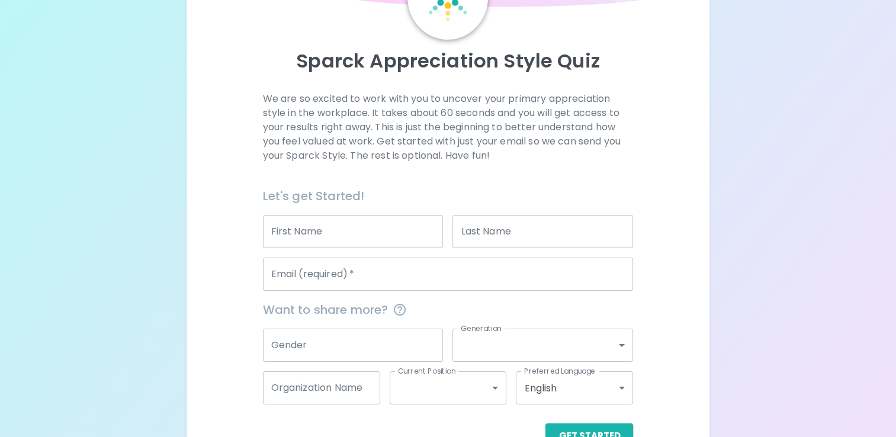
scroll to position [95, 0]
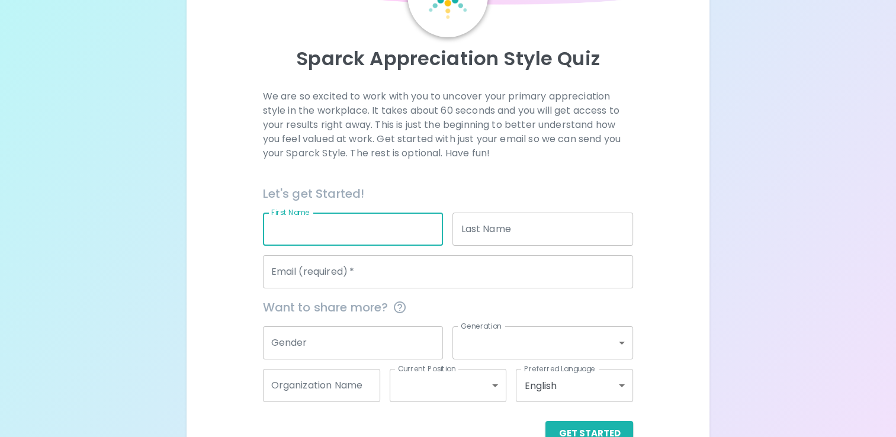
click at [327, 235] on input "First Name" at bounding box center [353, 229] width 181 height 33
type input "[PERSON_NAME]"
type input "Gerber"
type input "[EMAIL_ADDRESS][DOMAIN_NAME]"
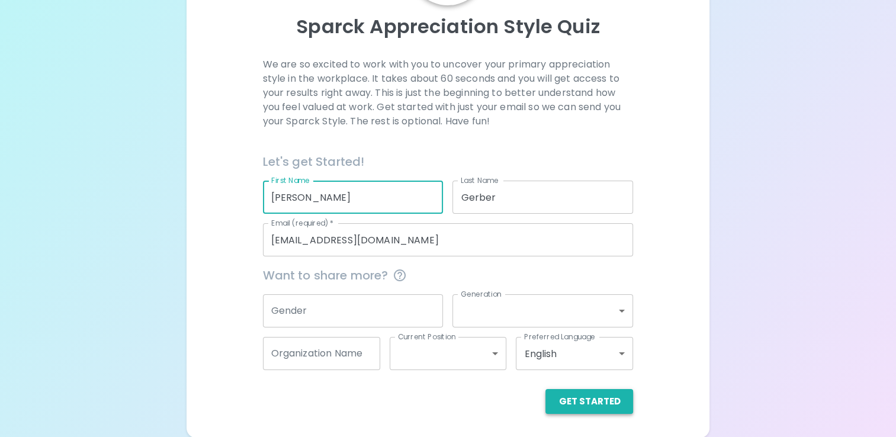
click at [590, 399] on button "Get Started" at bounding box center [589, 401] width 88 height 25
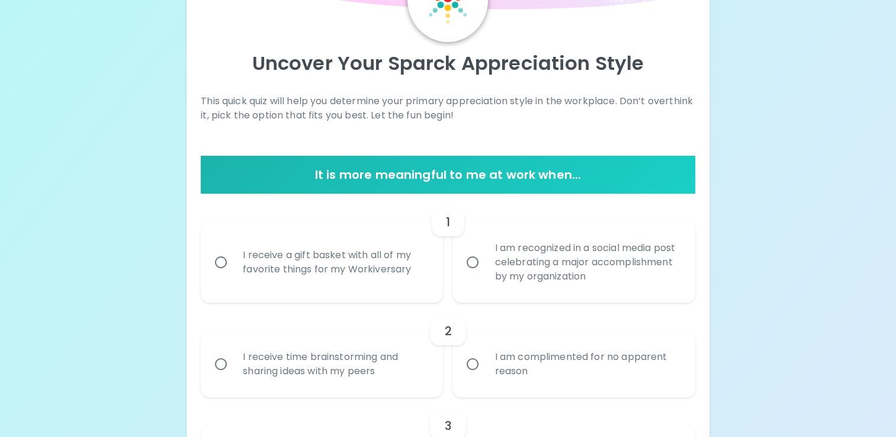
scroll to position [101, 0]
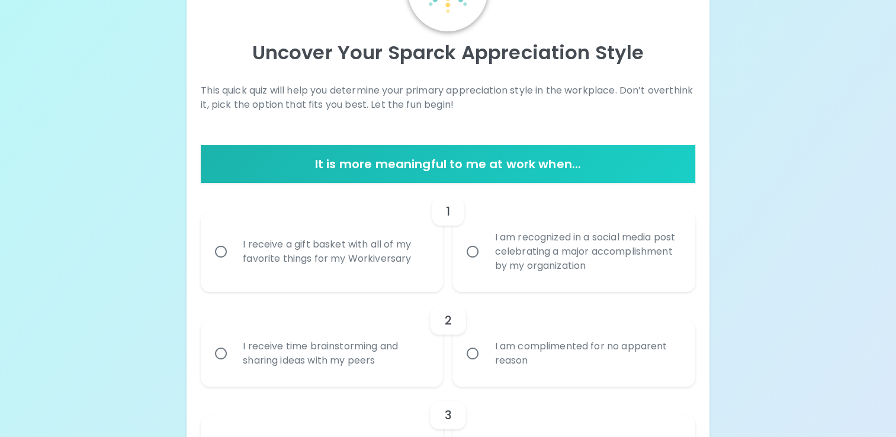
click at [260, 252] on div "I receive a gift basket with all of my favorite things for my Workiversary" at bounding box center [334, 251] width 203 height 57
click at [233, 252] on input "I receive a gift basket with all of my favorite things for my Workiversary" at bounding box center [220, 251] width 25 height 25
radio input "true"
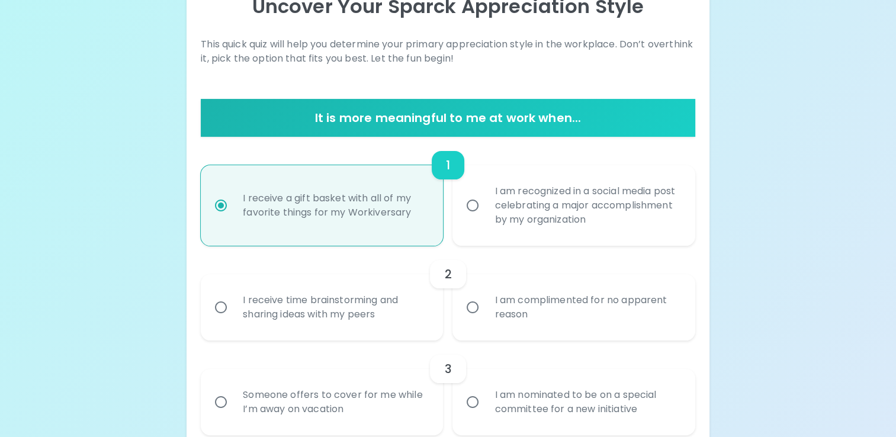
scroll to position [195, 0]
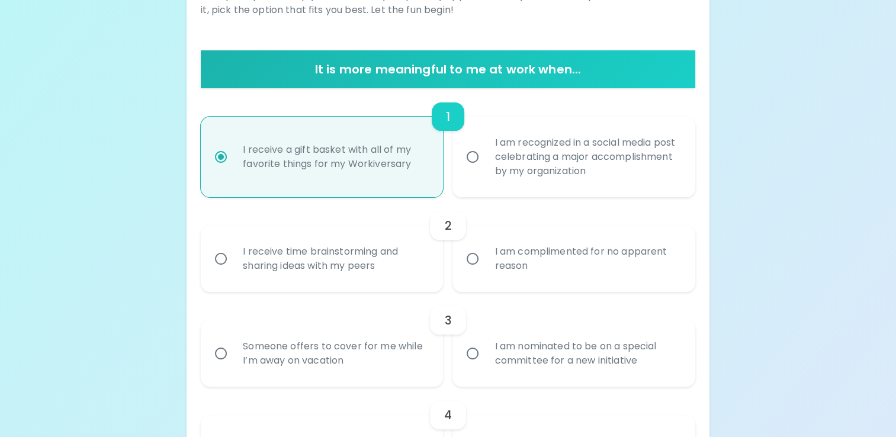
click at [509, 263] on div "I am complimented for no apparent reason" at bounding box center [586, 258] width 203 height 57
click at [485, 263] on input "I am complimented for no apparent reason" at bounding box center [472, 258] width 25 height 25
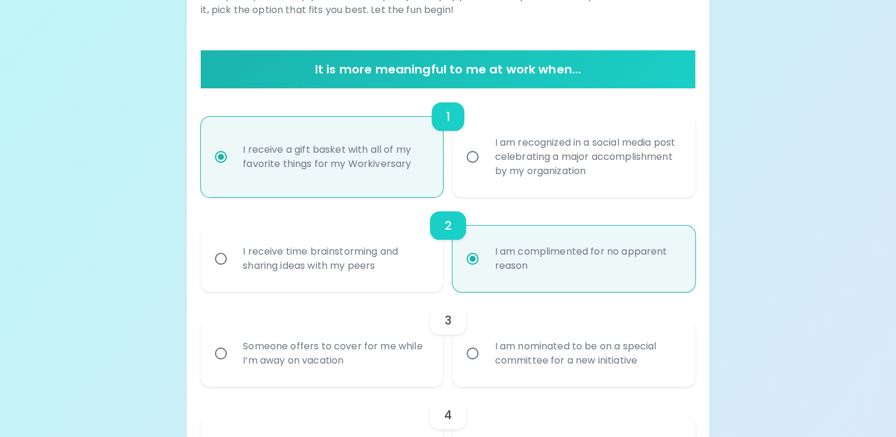
scroll to position [290, 0]
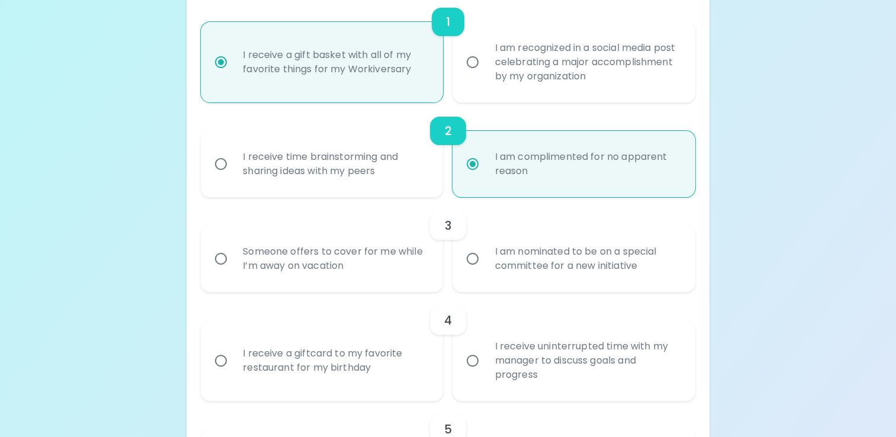
radio input "true"
click at [342, 259] on div "Someone offers to cover for me while I’m away on vacation" at bounding box center [334, 258] width 203 height 57
click at [233, 259] on input "Someone offers to cover for me while I’m away on vacation" at bounding box center [220, 258] width 25 height 25
radio input "false"
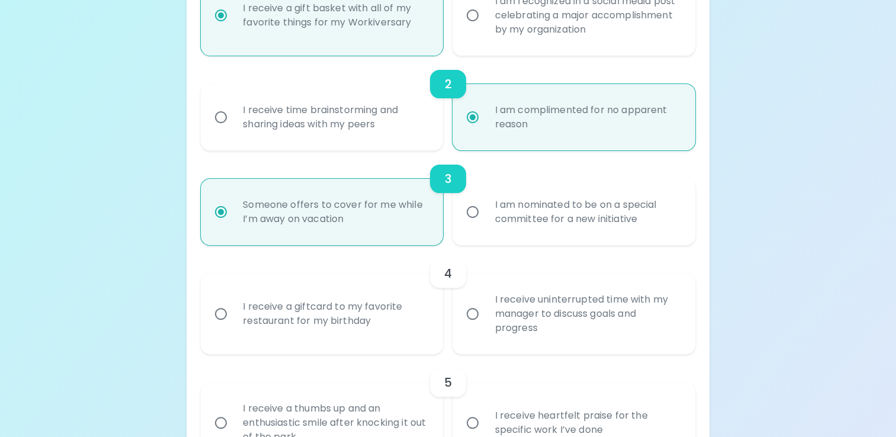
scroll to position [385, 0]
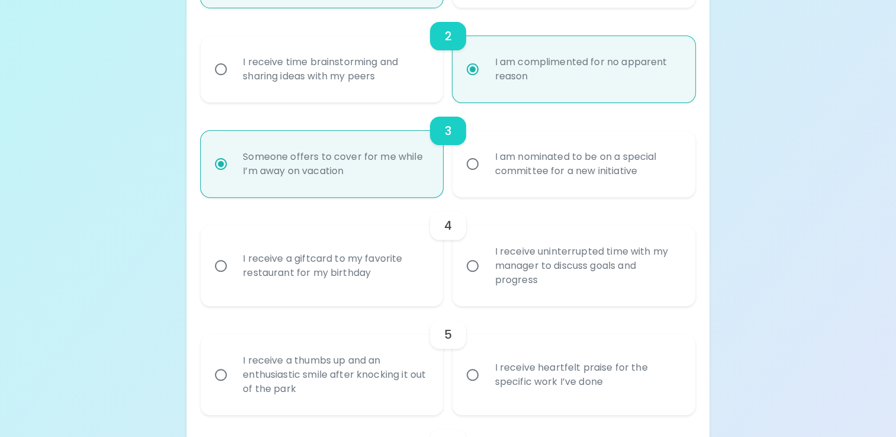
radio input "true"
click at [397, 267] on div "I receive a giftcard to my favorite restaurant for my birthday" at bounding box center [334, 265] width 203 height 57
click at [233, 267] on input "I receive a giftcard to my favorite restaurant for my birthday" at bounding box center [220, 265] width 25 height 25
radio input "false"
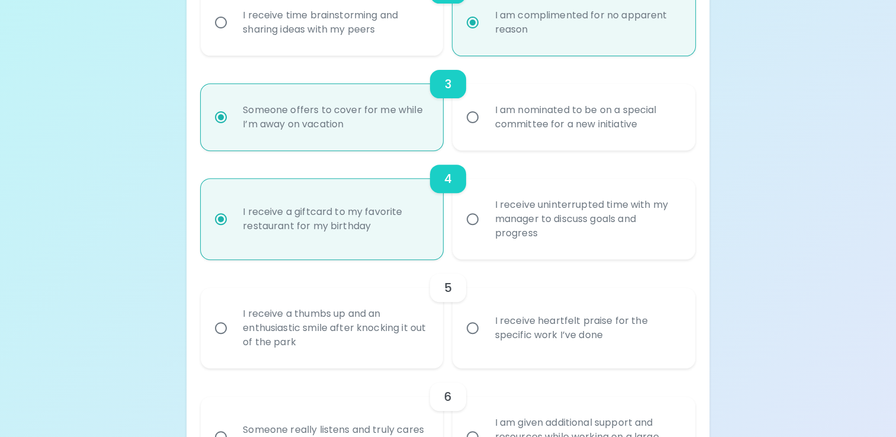
scroll to position [480, 0]
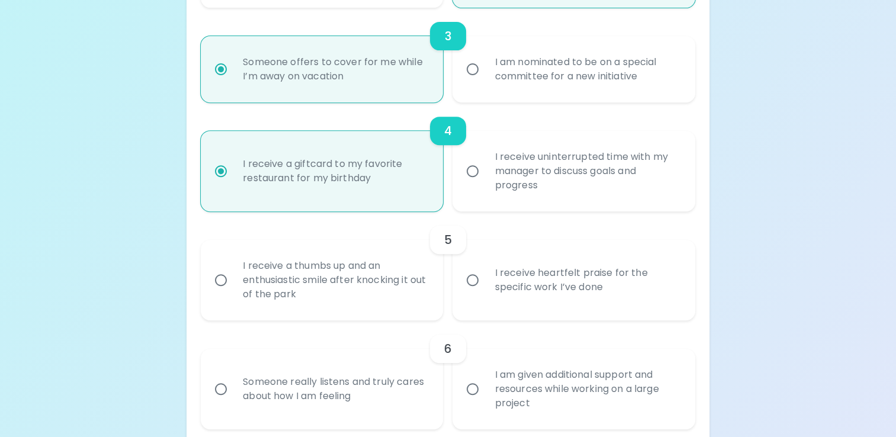
radio input "true"
click at [545, 298] on div "I receive heartfelt praise for the specific work I’ve done" at bounding box center [586, 280] width 203 height 57
click at [485, 293] on input "I receive heartfelt praise for the specific work I’ve done" at bounding box center [472, 280] width 25 height 25
radio input "false"
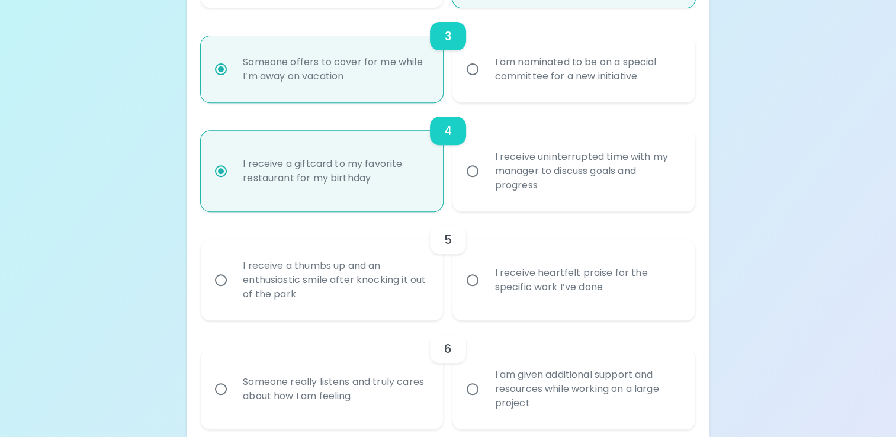
radio input "false"
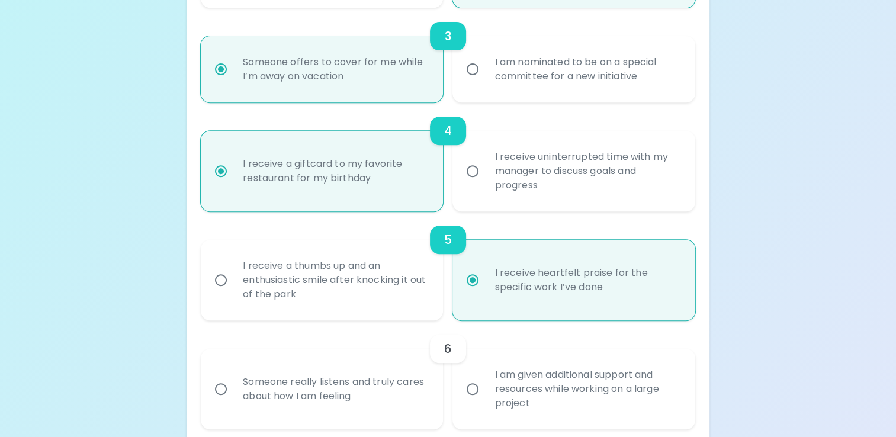
scroll to position [574, 0]
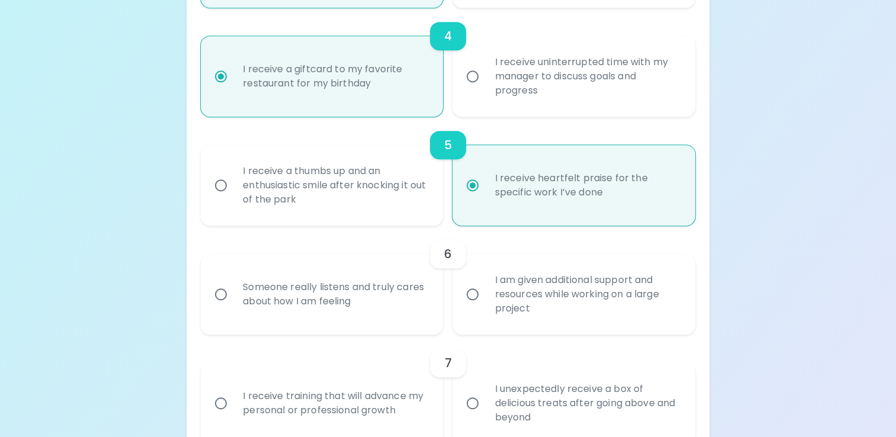
radio input "true"
click at [519, 299] on div "I am given additional support and resources while working on a large project" at bounding box center [586, 294] width 203 height 71
click at [485, 299] on input "I am given additional support and resources while working on a large project" at bounding box center [472, 294] width 25 height 25
radio input "false"
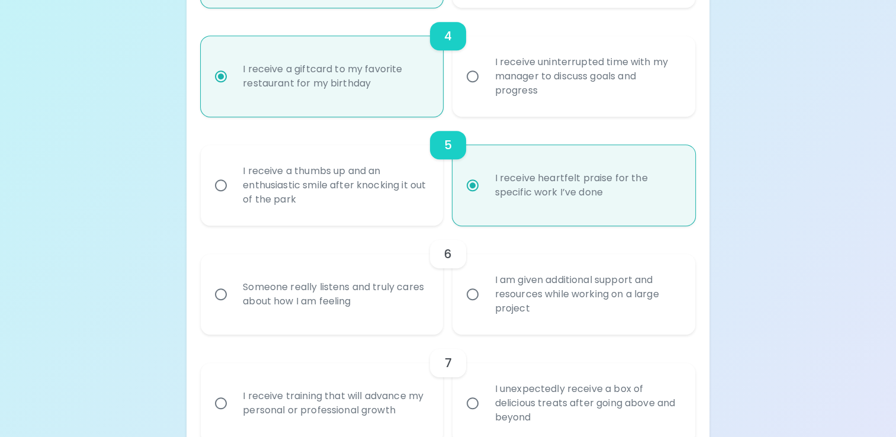
radio input "false"
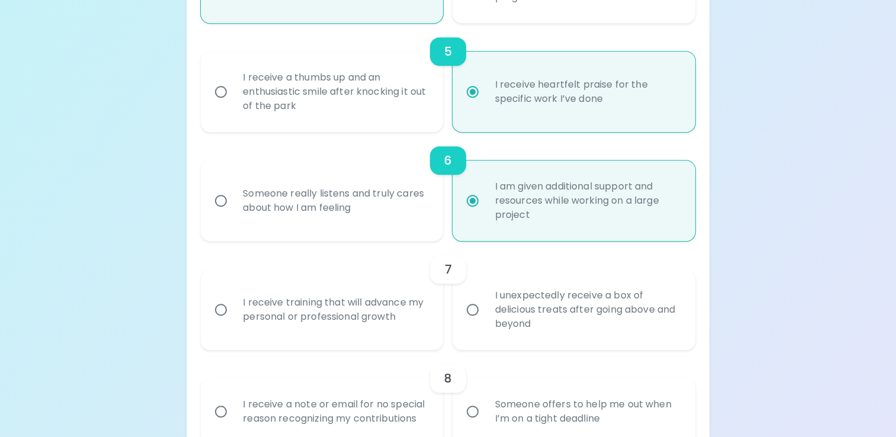
scroll to position [669, 0]
radio input "true"
click at [531, 310] on div "I unexpectedly receive a box of delicious treats after going above and beyond" at bounding box center [586, 308] width 203 height 71
click at [485, 310] on input "I unexpectedly receive a box of delicious treats after going above and beyond" at bounding box center [472, 308] width 25 height 25
radio input "false"
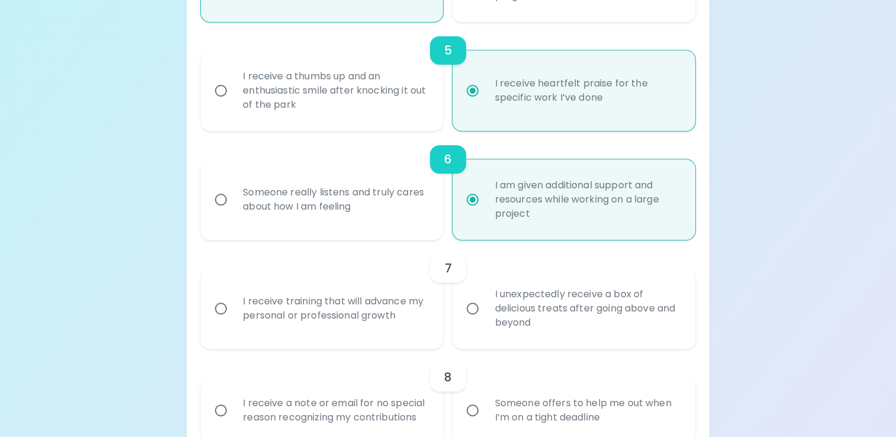
radio input "false"
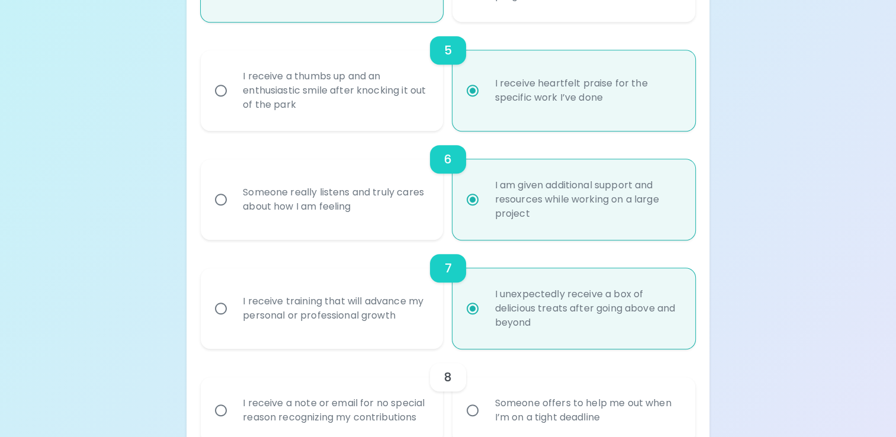
scroll to position [764, 0]
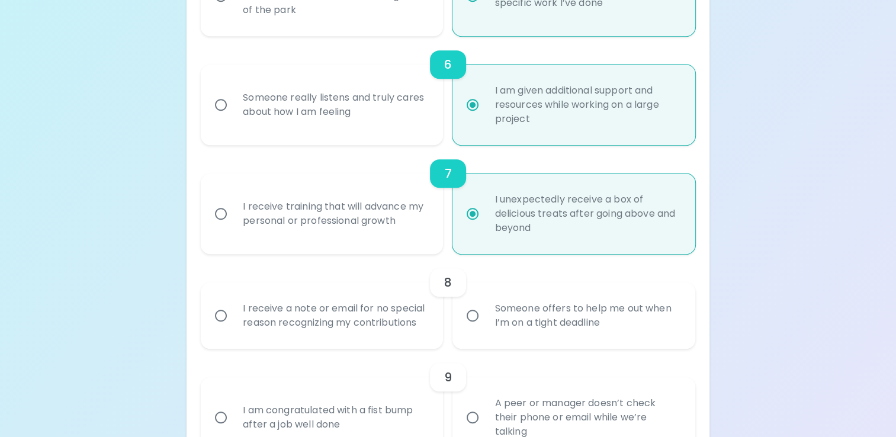
radio input "true"
click at [519, 314] on div "Someone offers to help me out when I’m on a tight deadline" at bounding box center [586, 315] width 203 height 57
click at [485, 314] on input "Someone offers to help me out when I’m on a tight deadline" at bounding box center [472, 315] width 25 height 25
radio input "false"
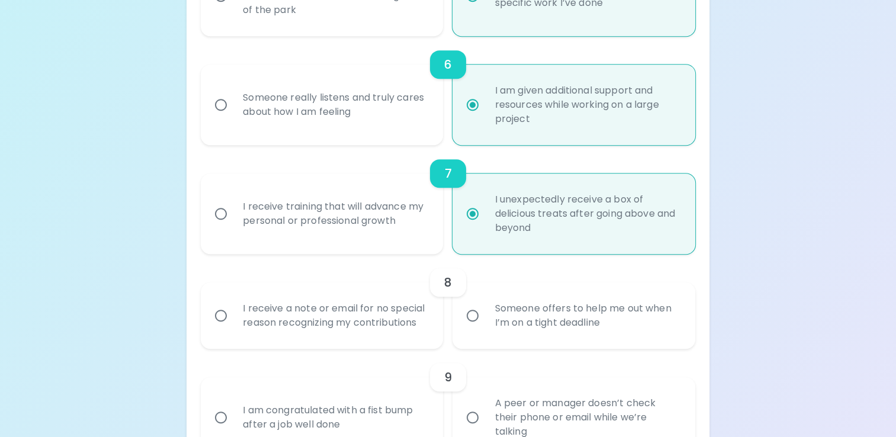
radio input "false"
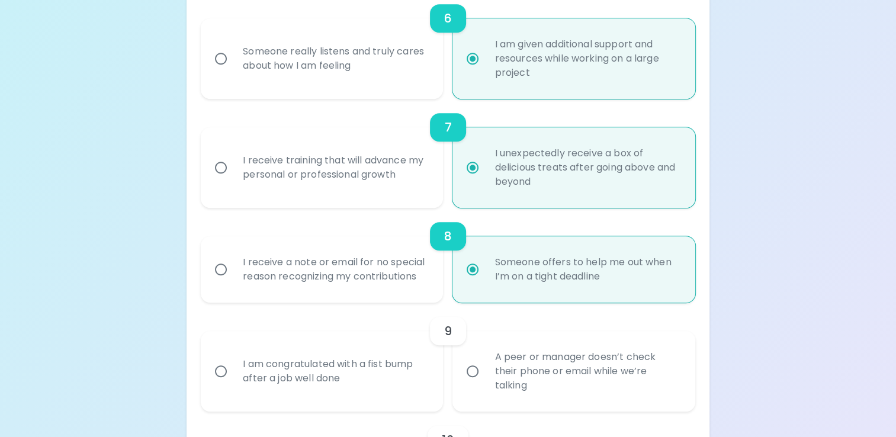
scroll to position [859, 0]
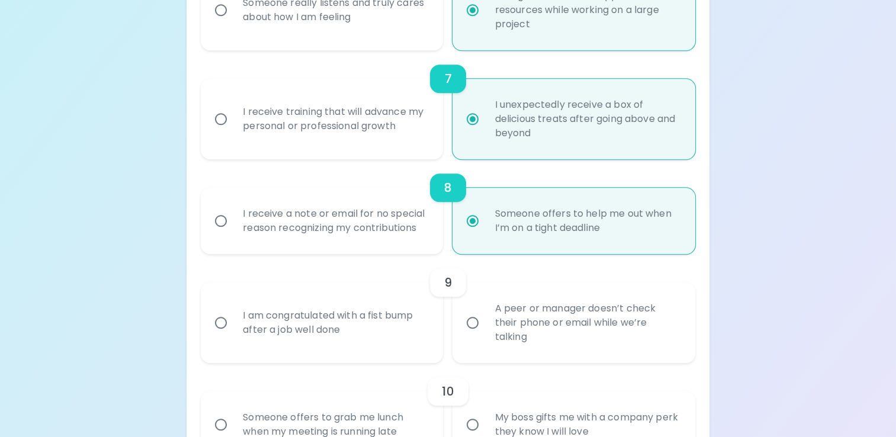
radio input "true"
click at [520, 313] on div "A peer or manager doesn’t check their phone or email while we’re talking" at bounding box center [586, 322] width 203 height 71
click at [485, 313] on input "A peer or manager doesn’t check their phone or email while we’re talking" at bounding box center [472, 322] width 25 height 25
radio input "false"
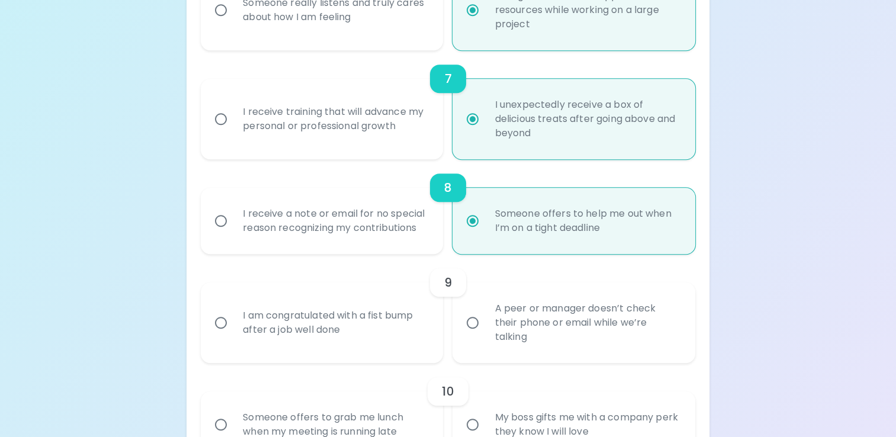
radio input "false"
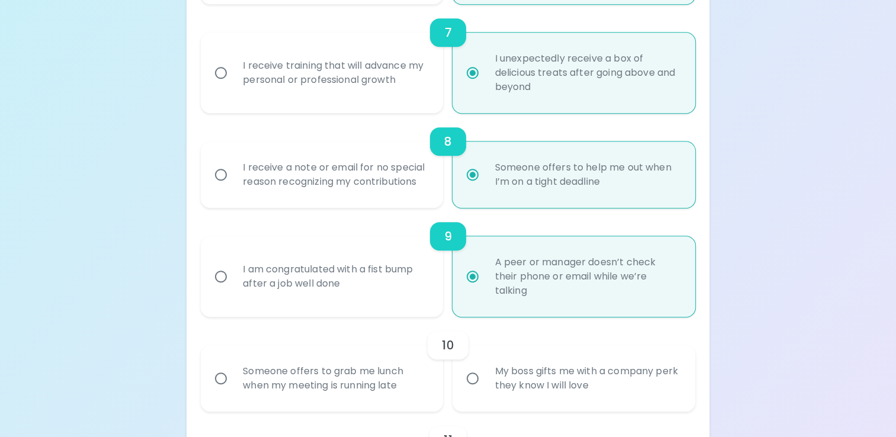
scroll to position [954, 0]
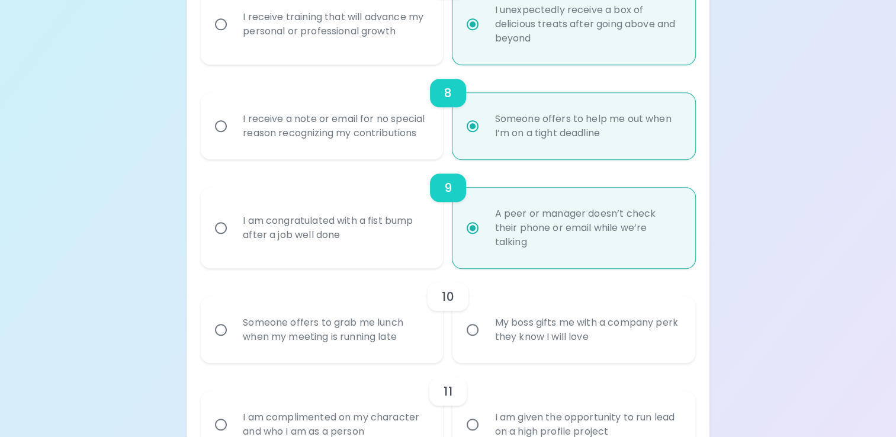
radio input "true"
click at [367, 346] on div "Someone offers to grab me lunch when my meeting is running late" at bounding box center [334, 329] width 203 height 57
click at [233, 342] on input "Someone offers to grab me lunch when my meeting is running late" at bounding box center [220, 329] width 25 height 25
radio input "false"
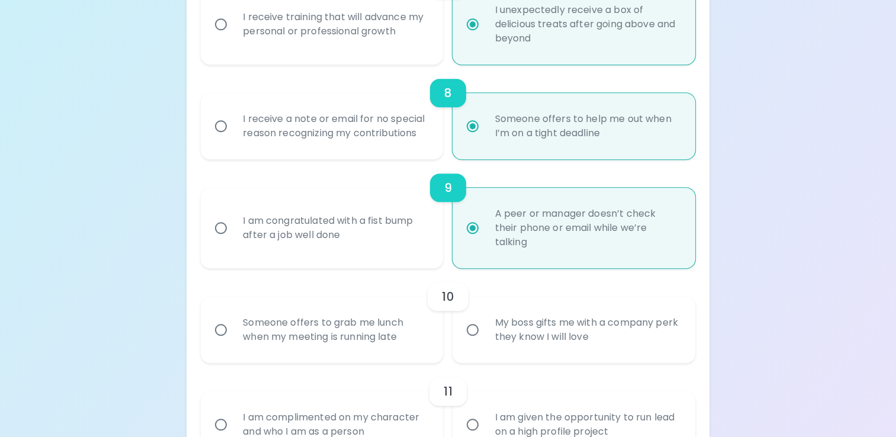
radio input "false"
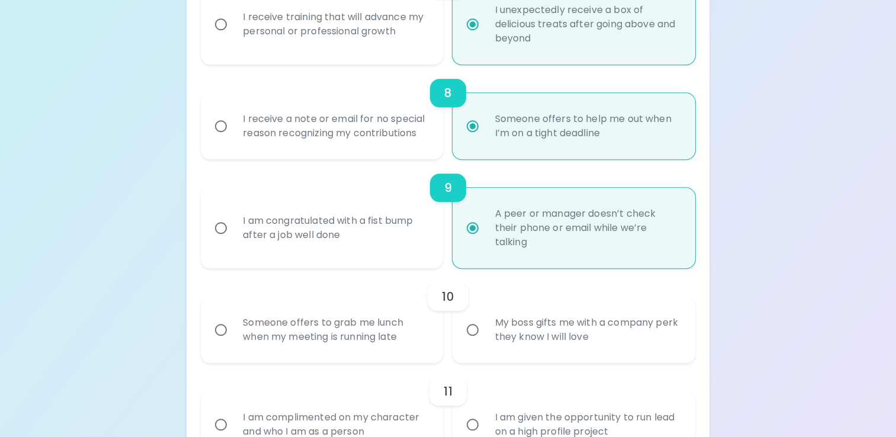
radio input "false"
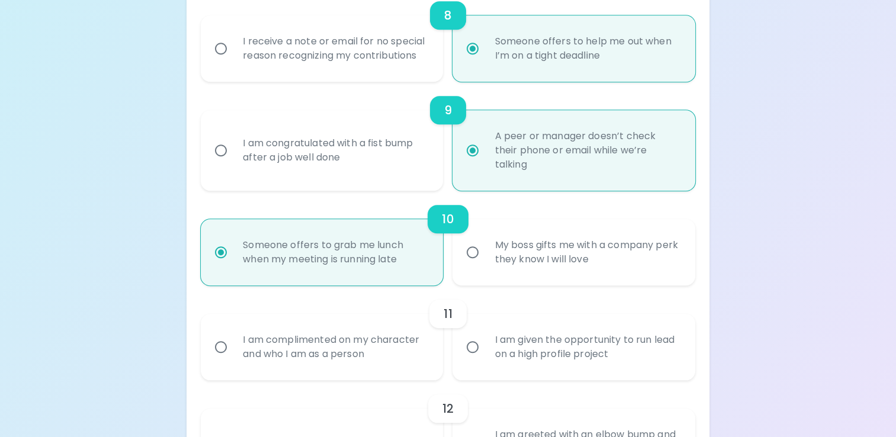
scroll to position [1048, 0]
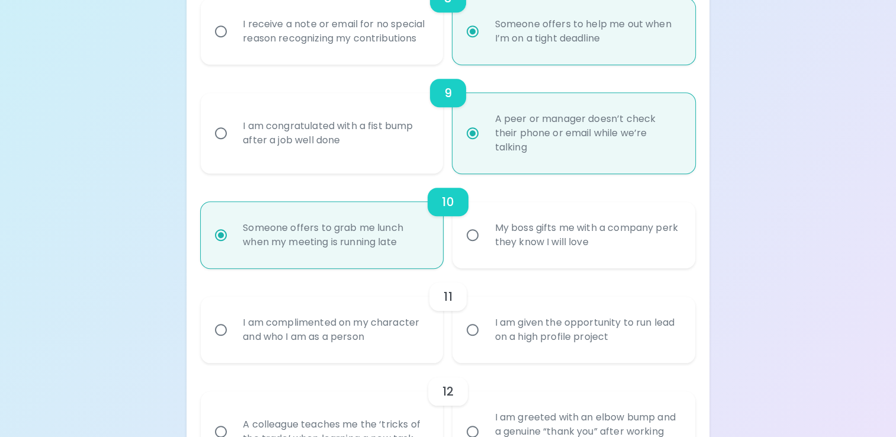
radio input "true"
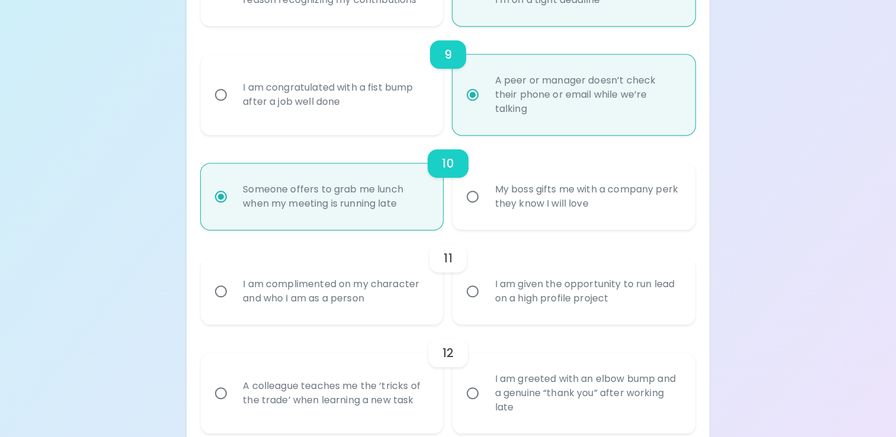
scroll to position [1087, 0]
click at [312, 278] on div "I am complimented on my character and who I am as a person" at bounding box center [334, 290] width 203 height 57
click at [233, 278] on input "I am complimented on my character and who I am as a person" at bounding box center [220, 290] width 25 height 25
radio input "false"
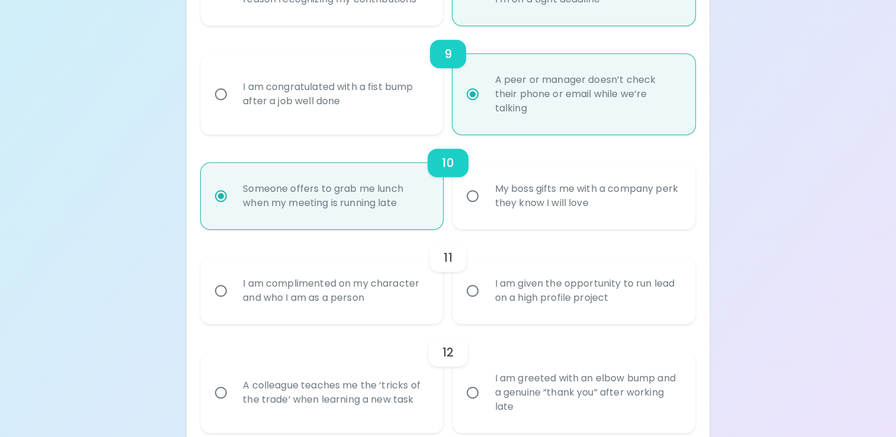
radio input "false"
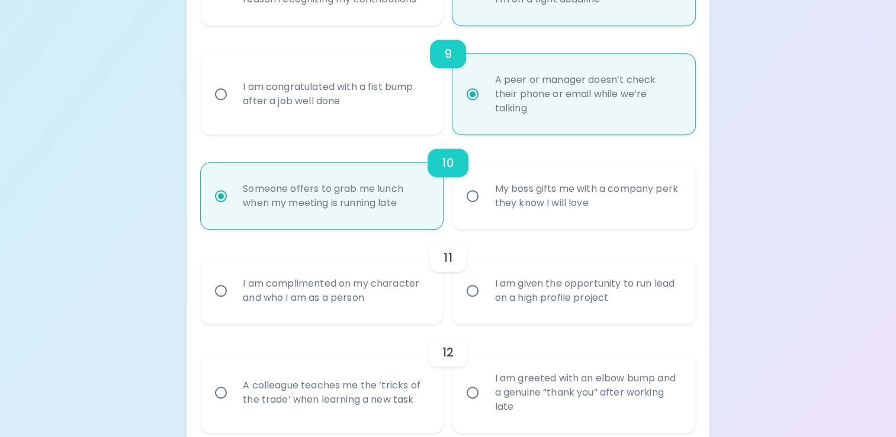
radio input "false"
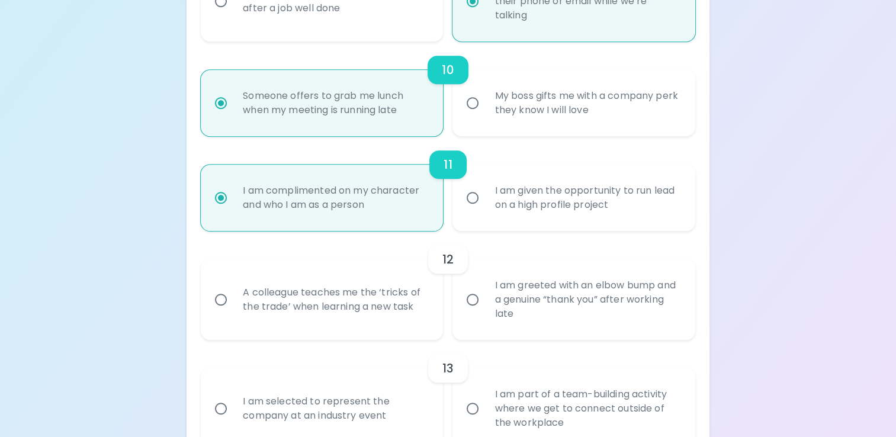
scroll to position [1182, 0]
radio input "true"
click at [511, 307] on div "I am greeted with an elbow bump and a genuine “thank you” after working late" at bounding box center [586, 297] width 203 height 71
click at [485, 307] on input "I am greeted with an elbow bump and a genuine “thank you” after working late" at bounding box center [472, 297] width 25 height 25
radio input "false"
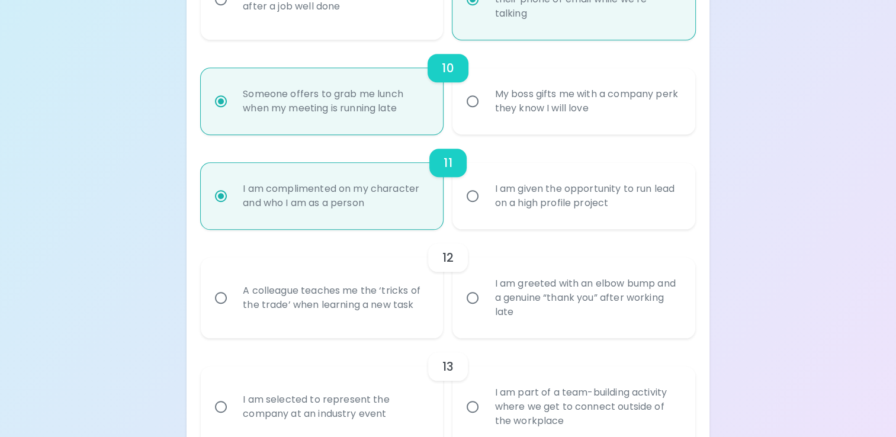
radio input "false"
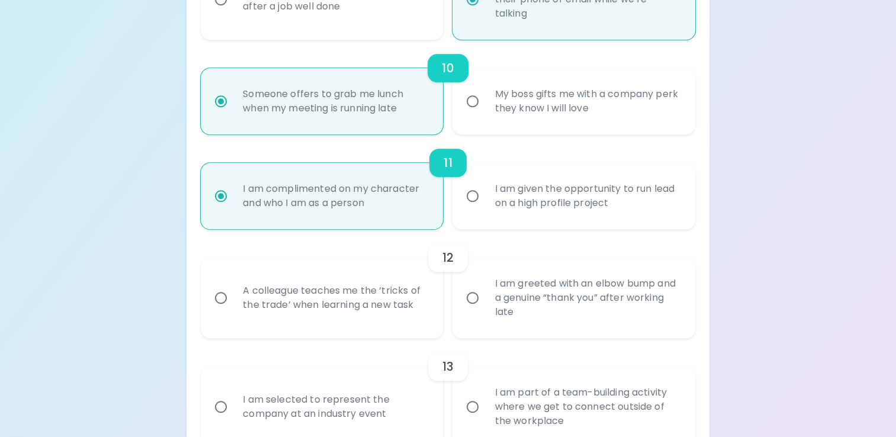
radio input "false"
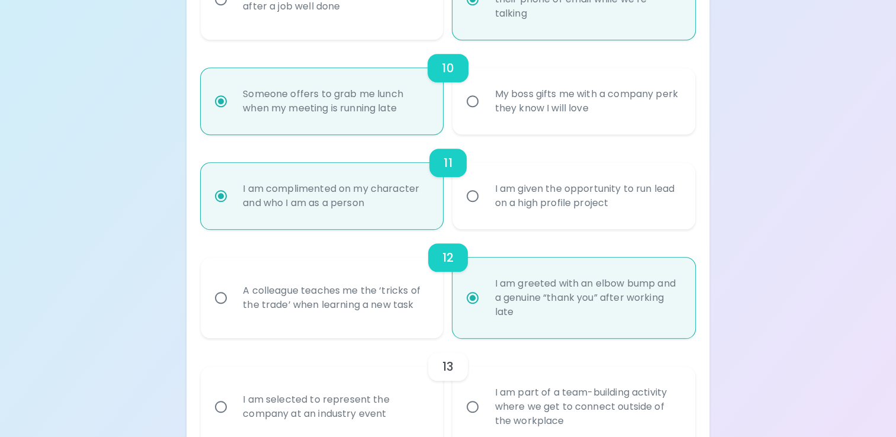
scroll to position [1277, 0]
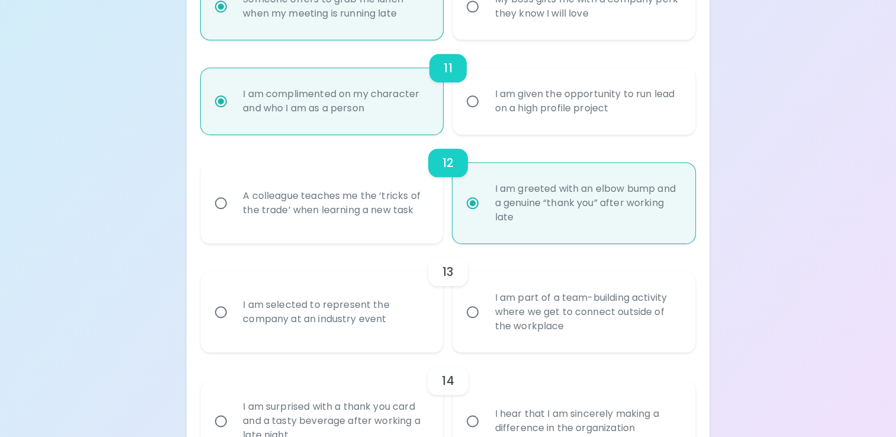
radio input "true"
click at [505, 307] on div "I am part of a team-building activity where we get to connect outside of the wo…" at bounding box center [586, 312] width 203 height 71
click at [485, 307] on input "I am part of a team-building activity where we get to connect outside of the wo…" at bounding box center [472, 312] width 25 height 25
radio input "false"
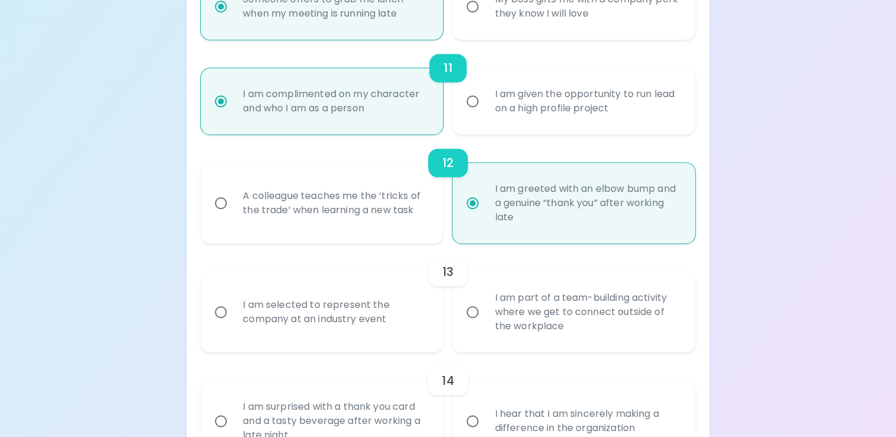
radio input "false"
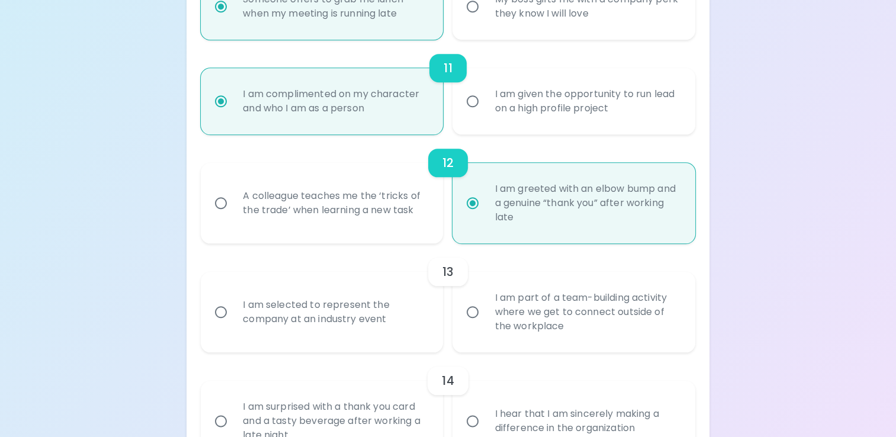
radio input "false"
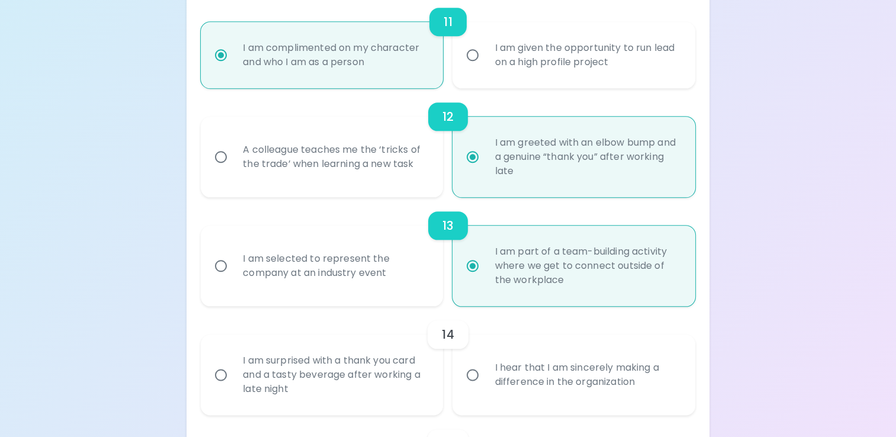
scroll to position [1372, 0]
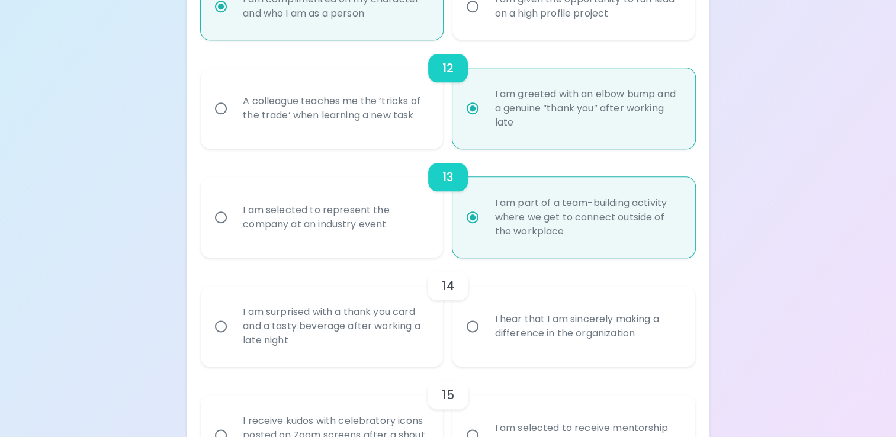
radio input "true"
click at [561, 332] on div "I hear that I am sincerely making a difference in the organization" at bounding box center [586, 326] width 203 height 57
click at [485, 332] on input "I hear that I am sincerely making a difference in the organization" at bounding box center [472, 326] width 25 height 25
radio input "false"
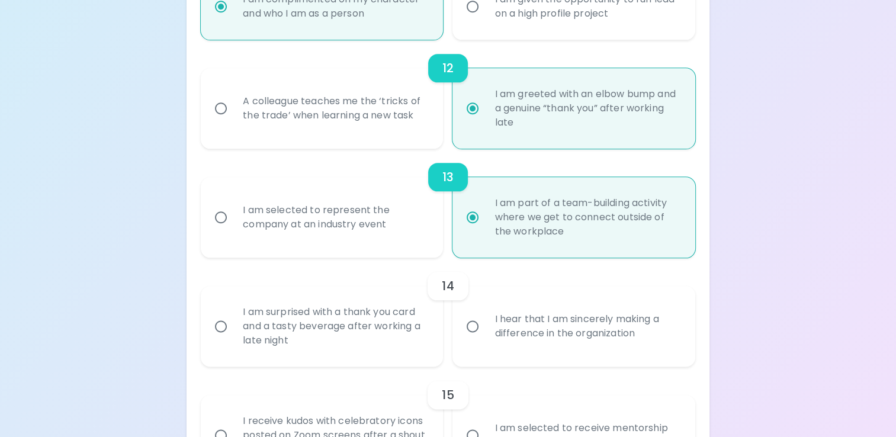
radio input "false"
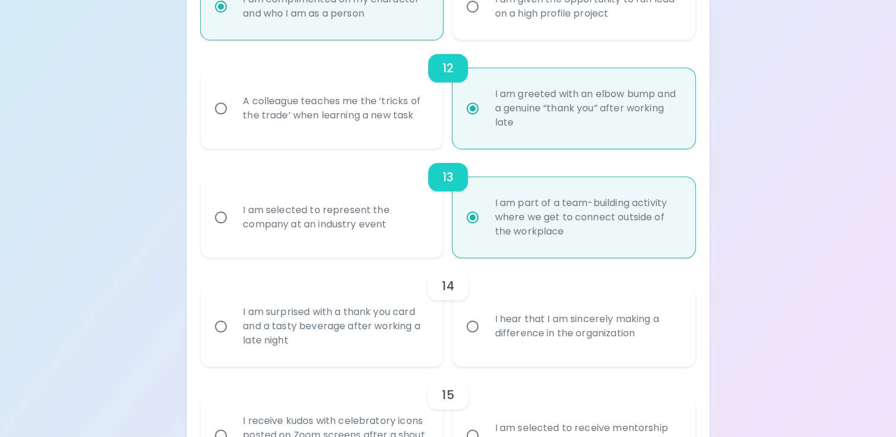
radio input "false"
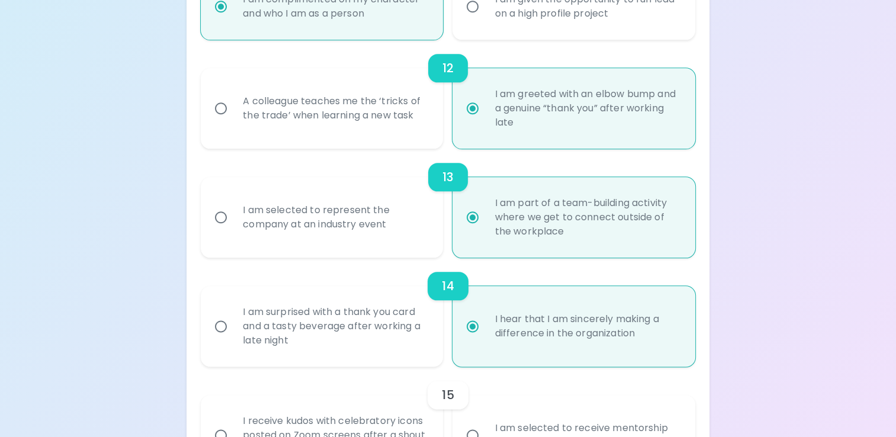
scroll to position [1466, 0]
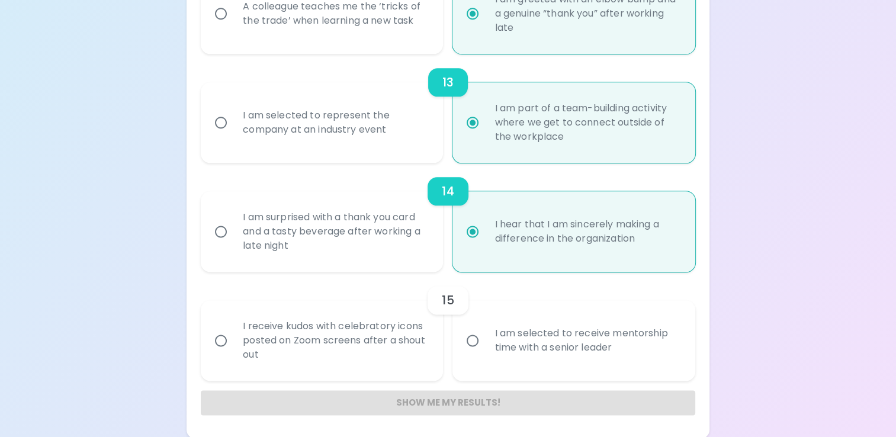
radio input "true"
click at [379, 351] on div "I receive kudos with celebratory icons posted on Zoom screens after a shout out" at bounding box center [334, 340] width 203 height 71
click at [233, 351] on input "I receive kudos with celebratory icons posted on Zoom screens after a shout out" at bounding box center [220, 340] width 25 height 25
radio input "false"
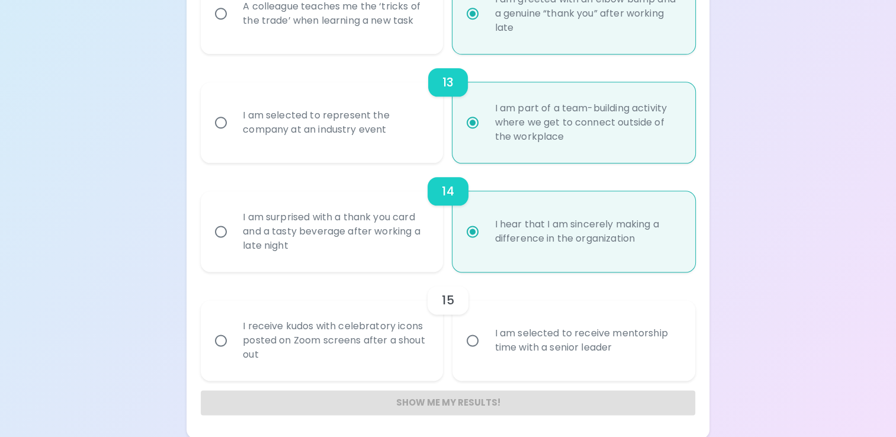
radio input "false"
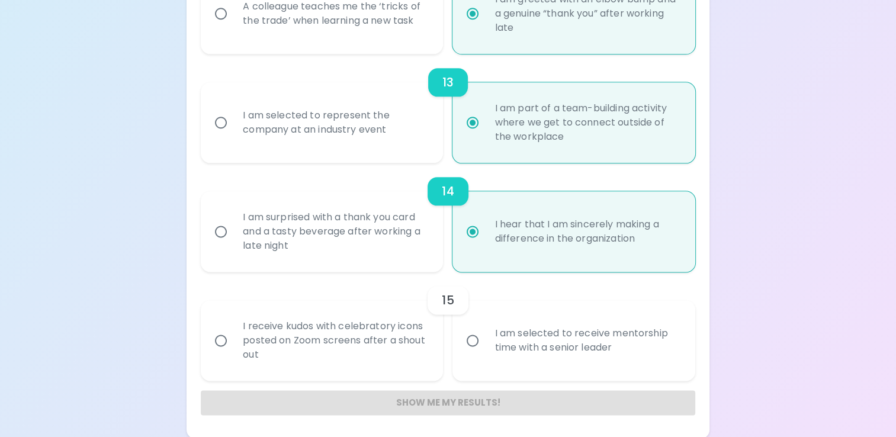
radio input "false"
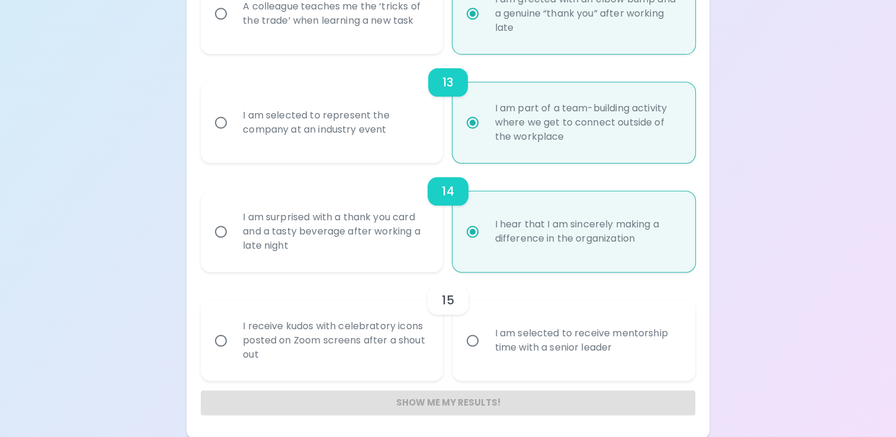
radio input "false"
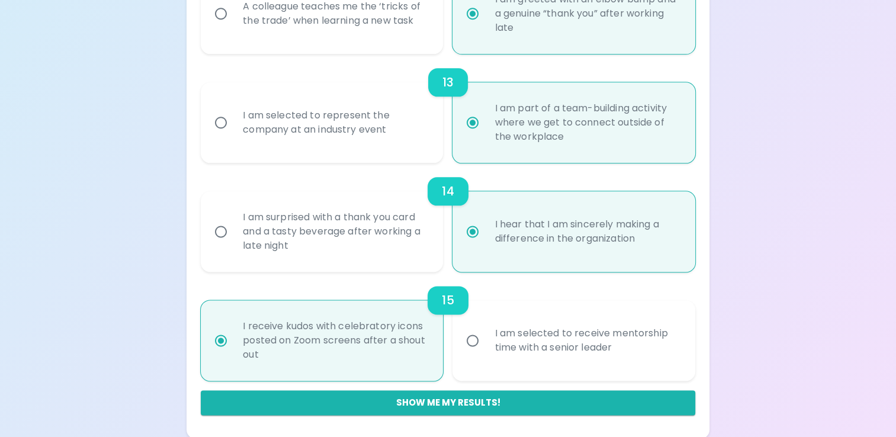
scroll to position [1468, 0]
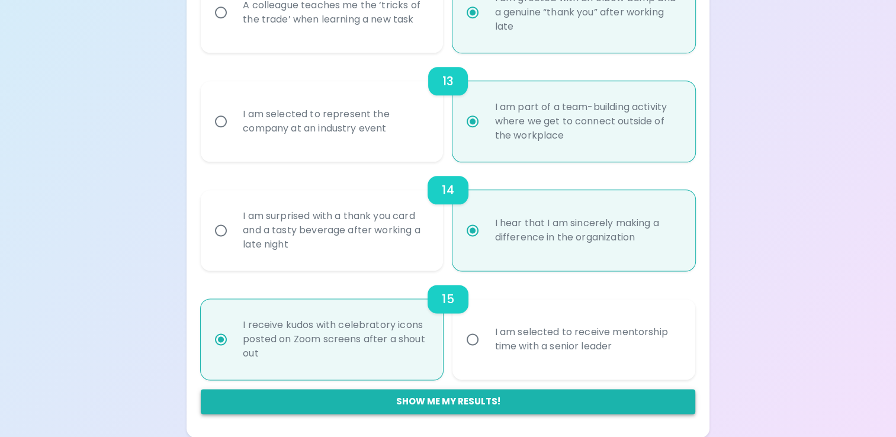
radio input "true"
click at [394, 403] on button "Show me my results!" at bounding box center [448, 401] width 495 height 25
radio input "false"
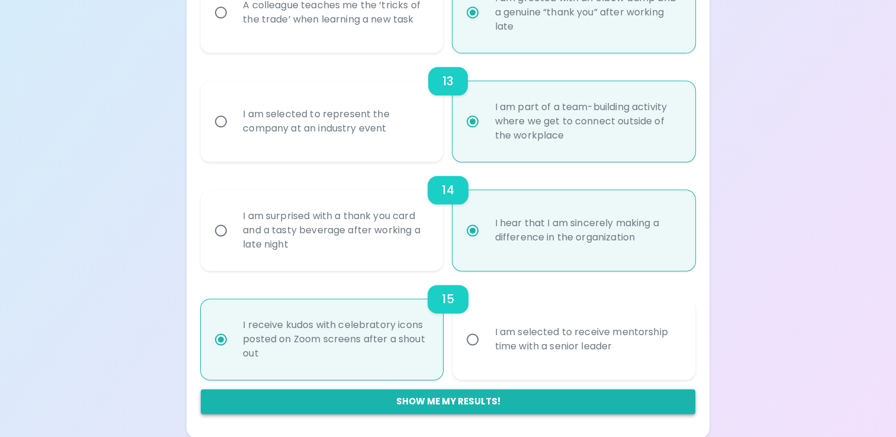
radio input "false"
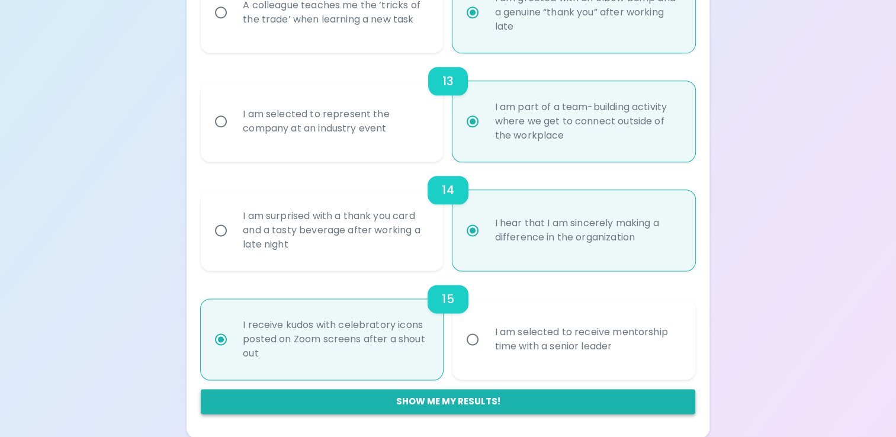
radio input "false"
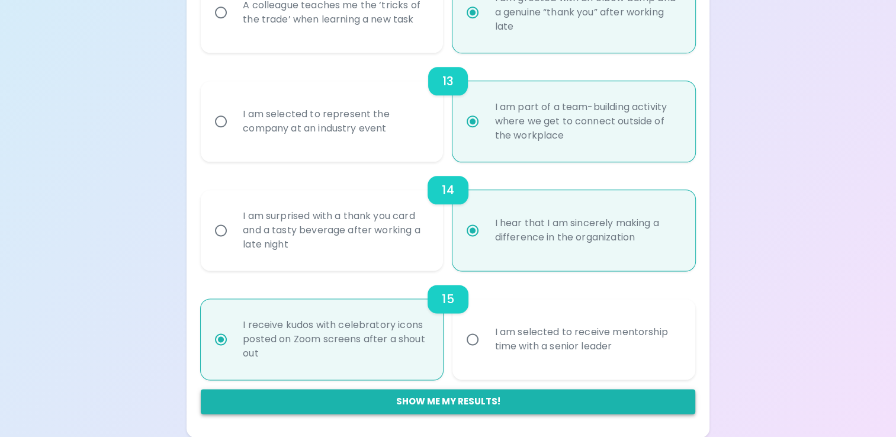
radio input "false"
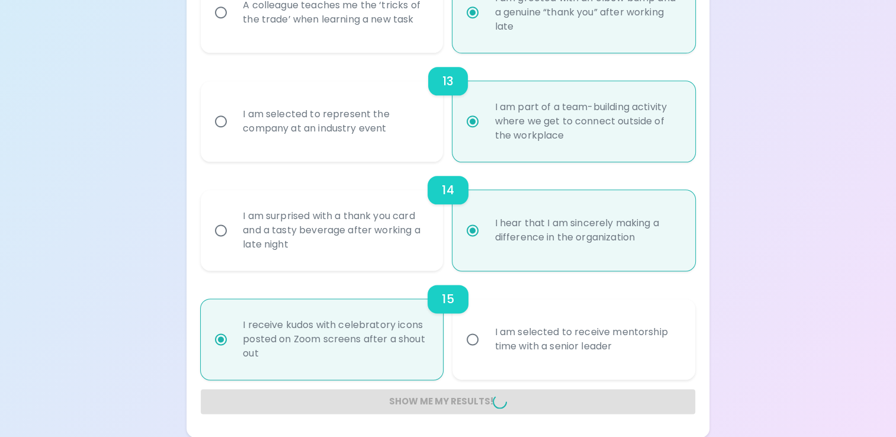
radio input "false"
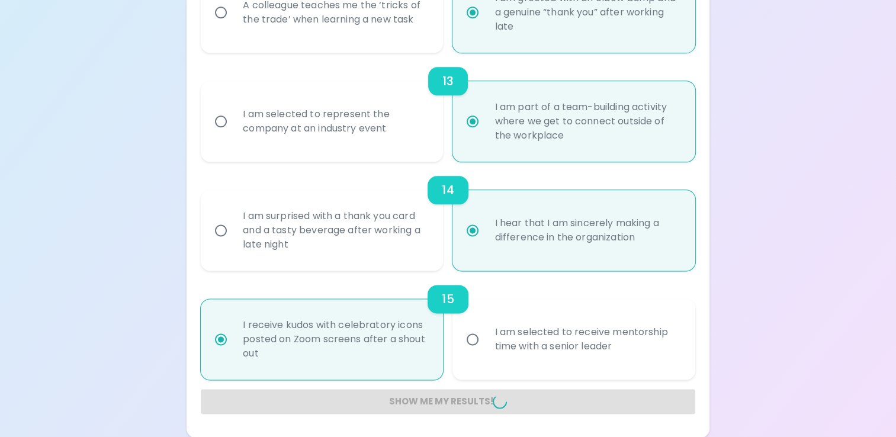
radio input "false"
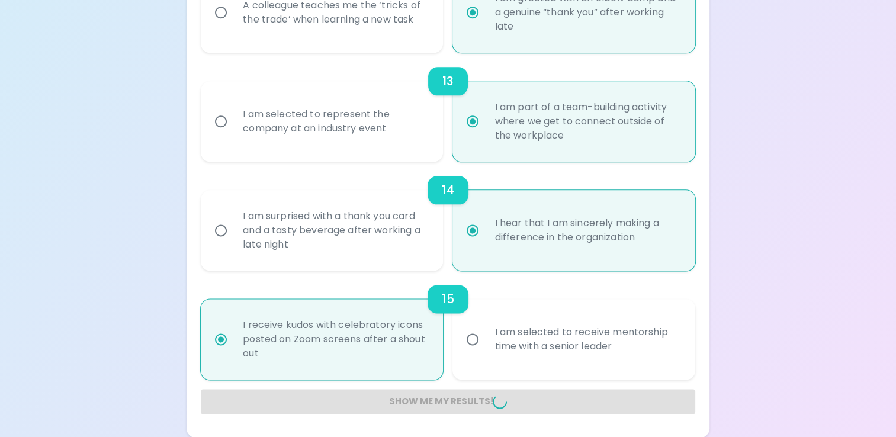
radio input "false"
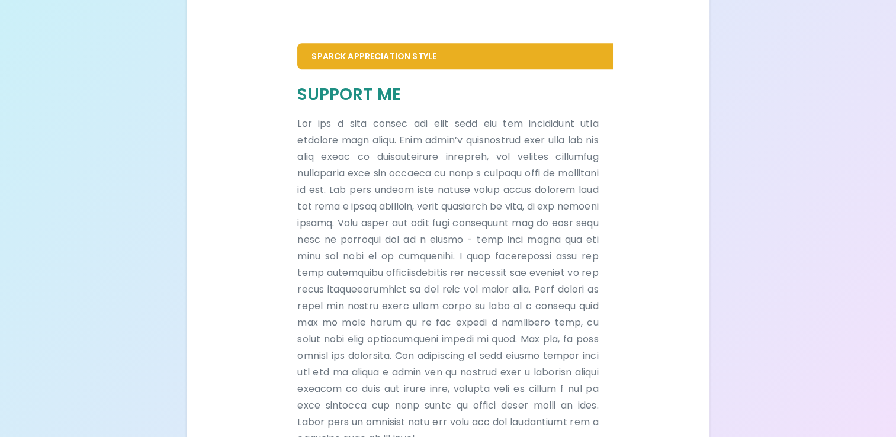
scroll to position [706, 0]
